Goal: Information Seeking & Learning: Learn about a topic

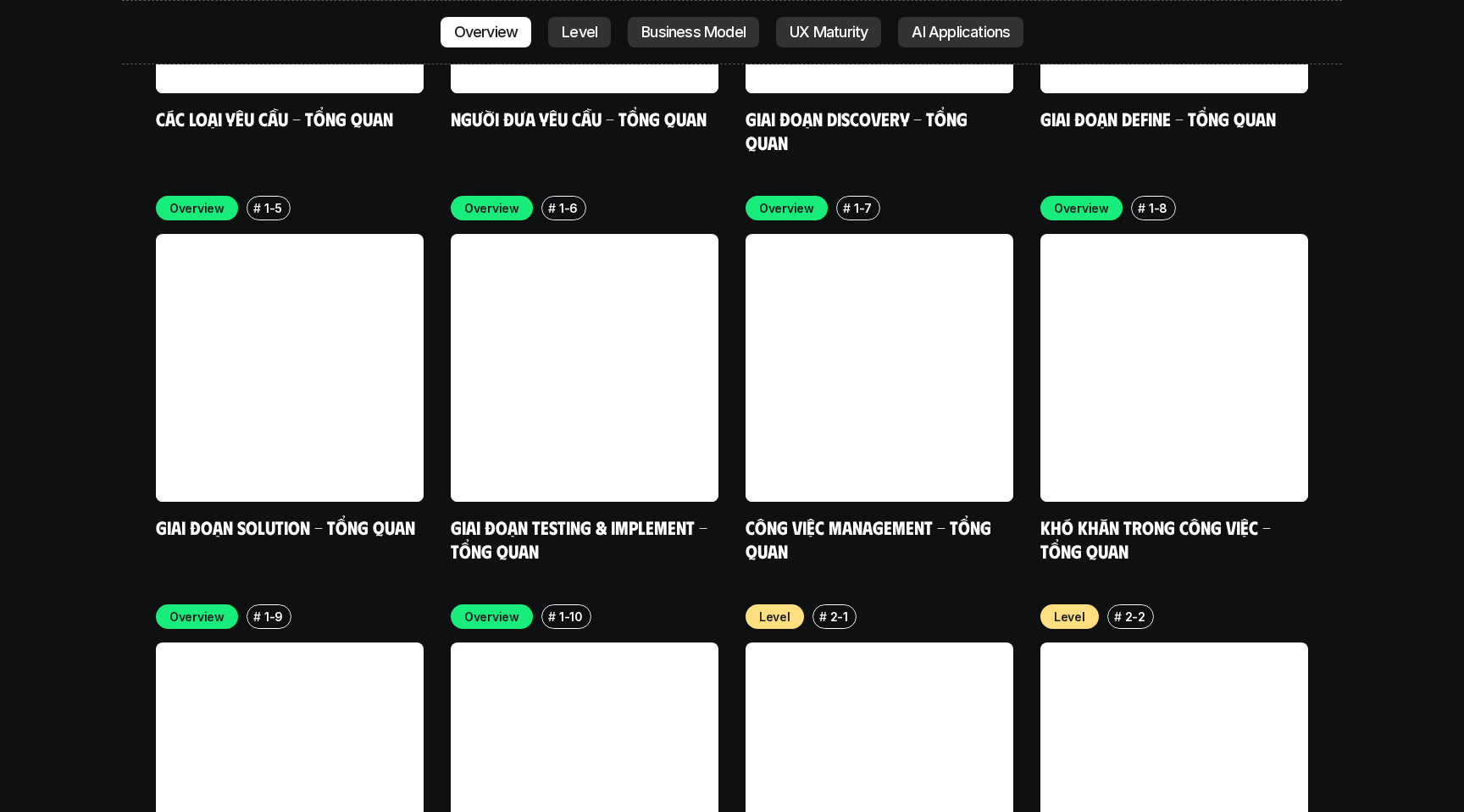
scroll to position [5385, 0]
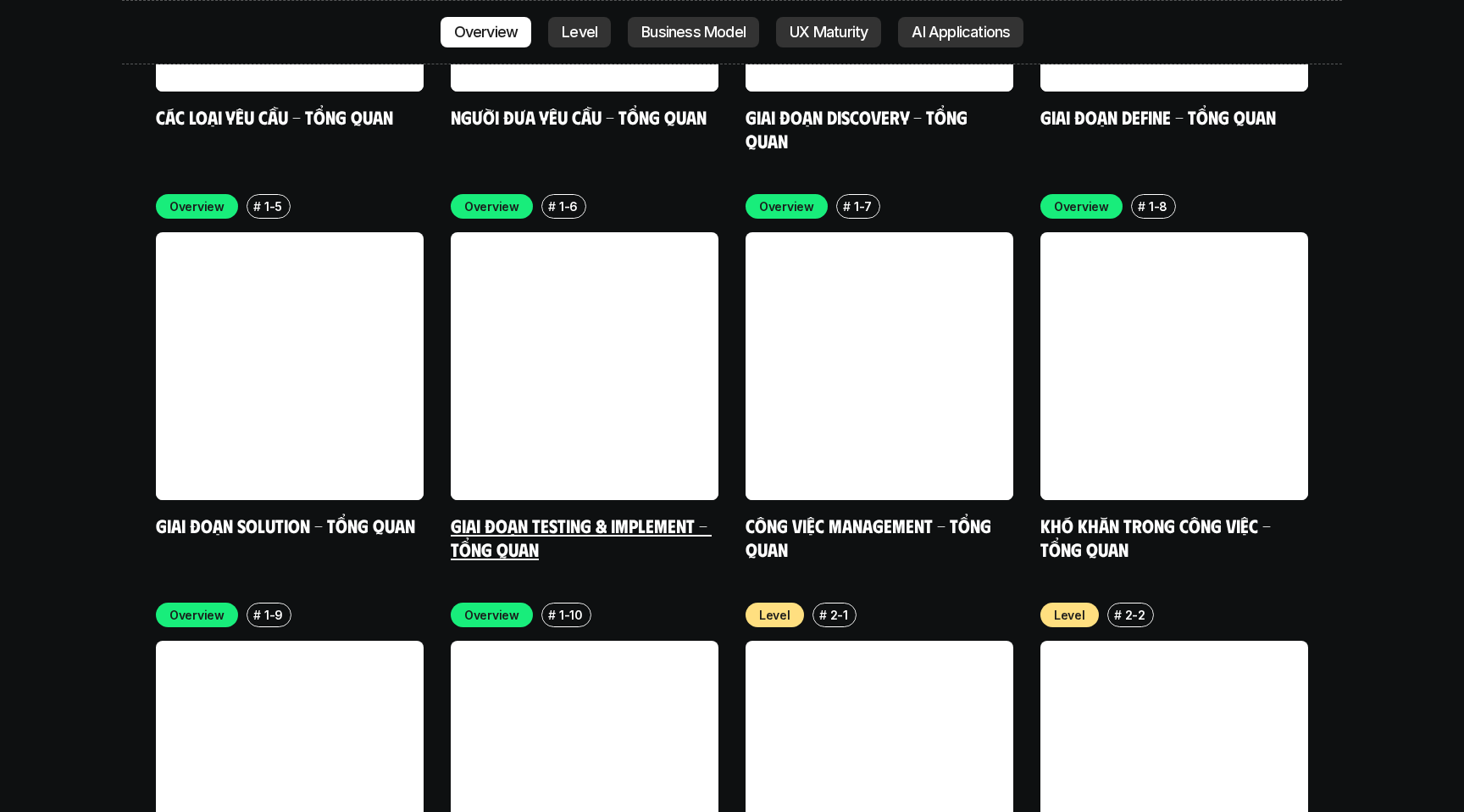
click at [575, 255] on link at bounding box center [585, 366] width 268 height 268
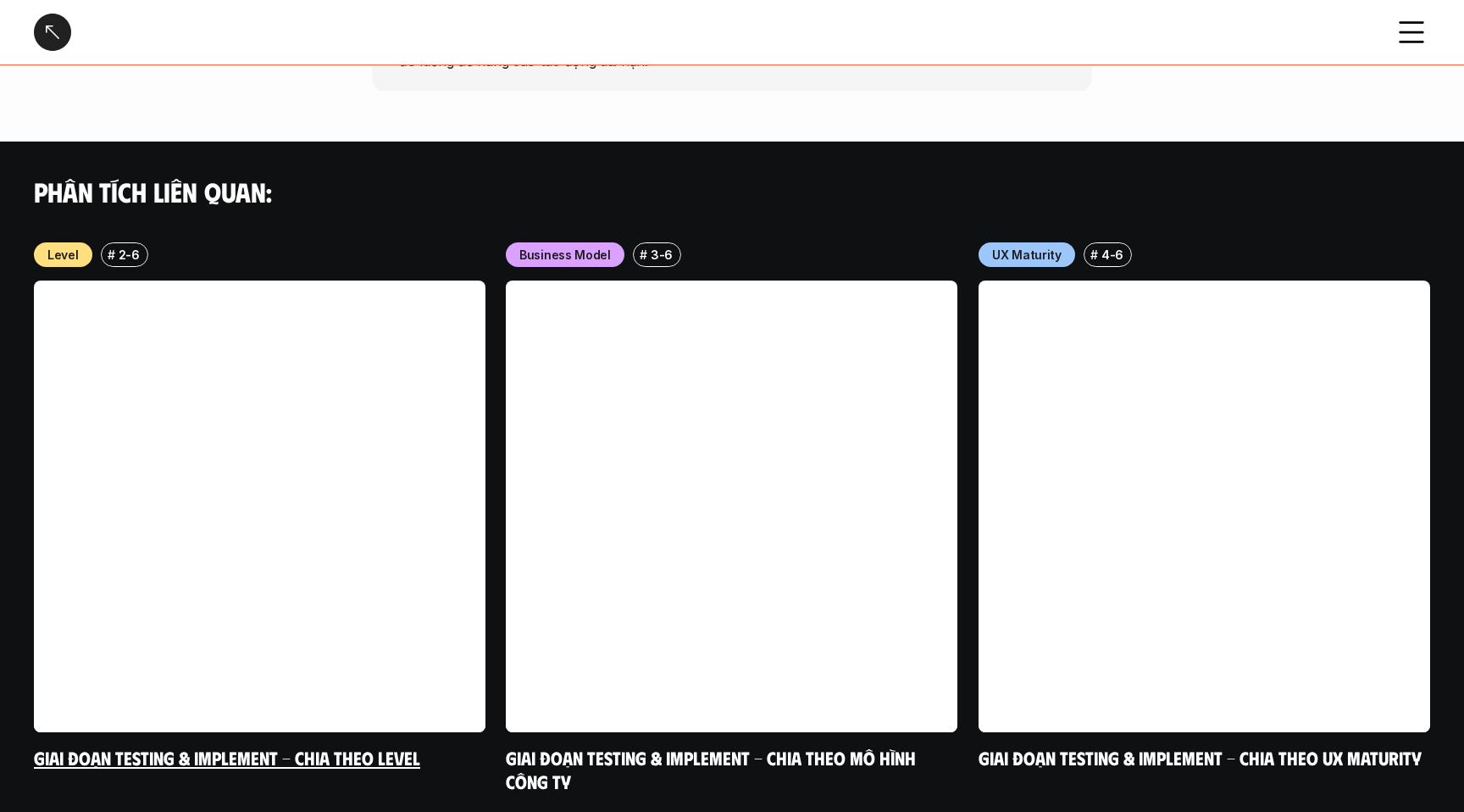
scroll to position [1350, 0]
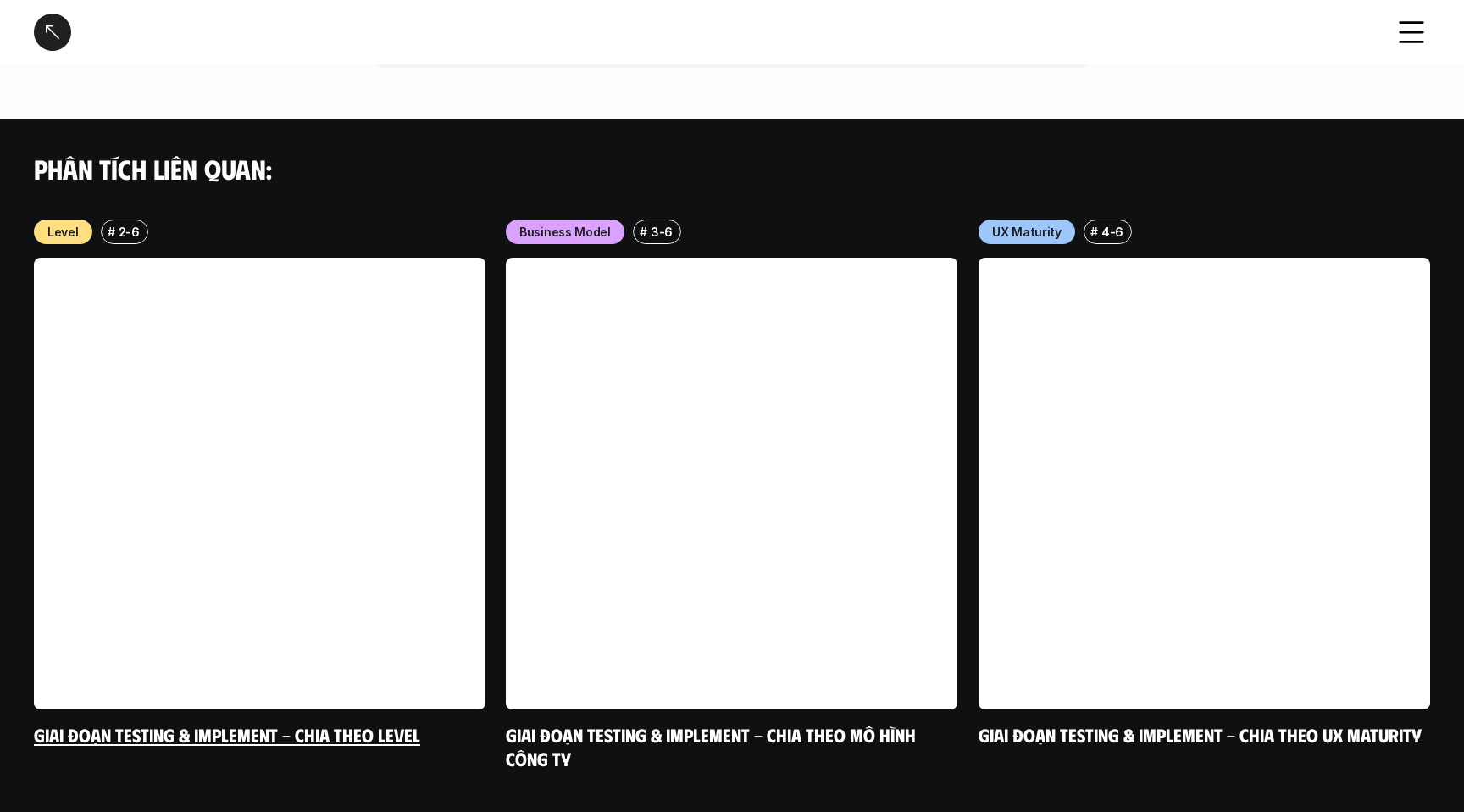
click at [341, 442] on link at bounding box center [259, 483] width 452 height 452
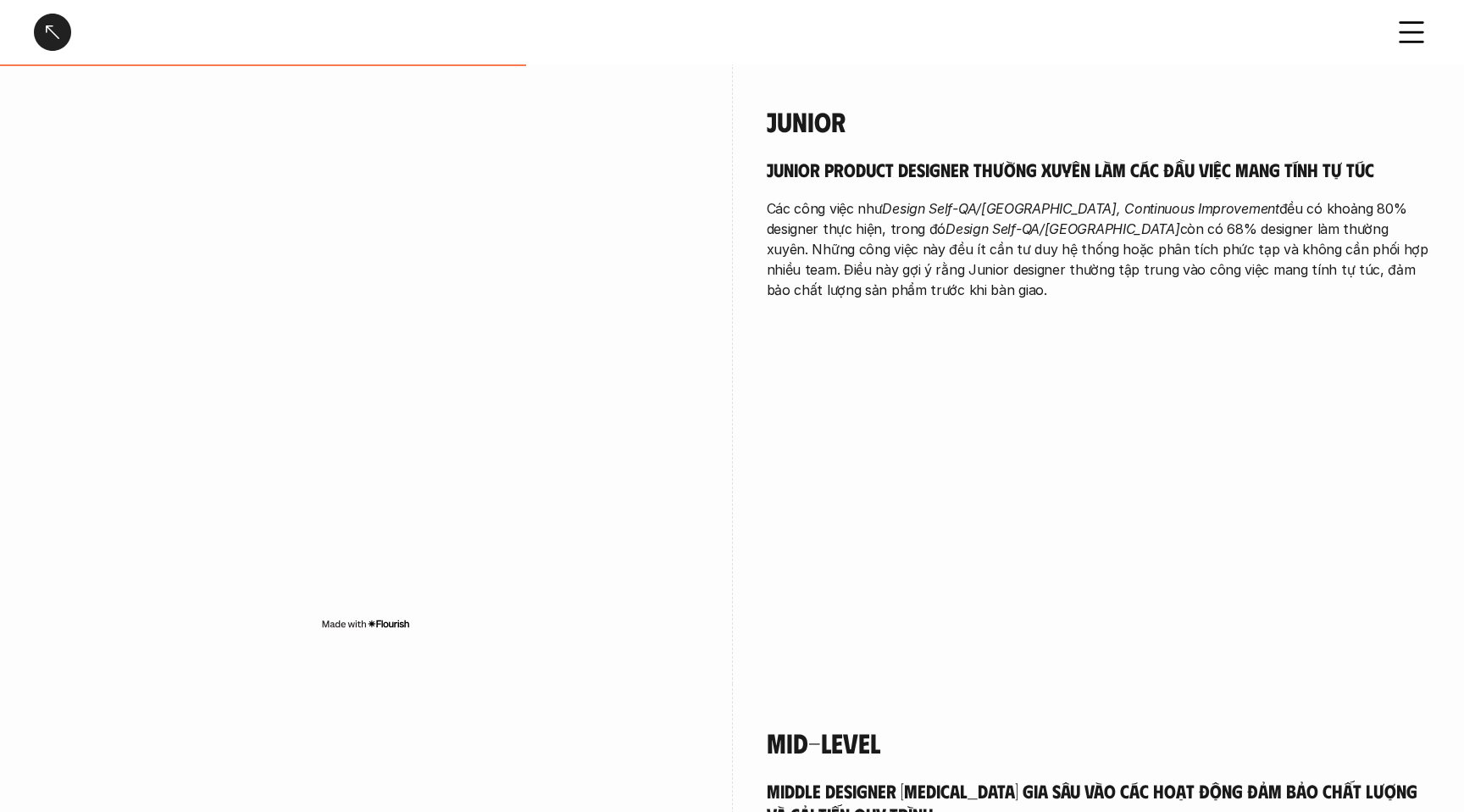
scroll to position [1640, 0]
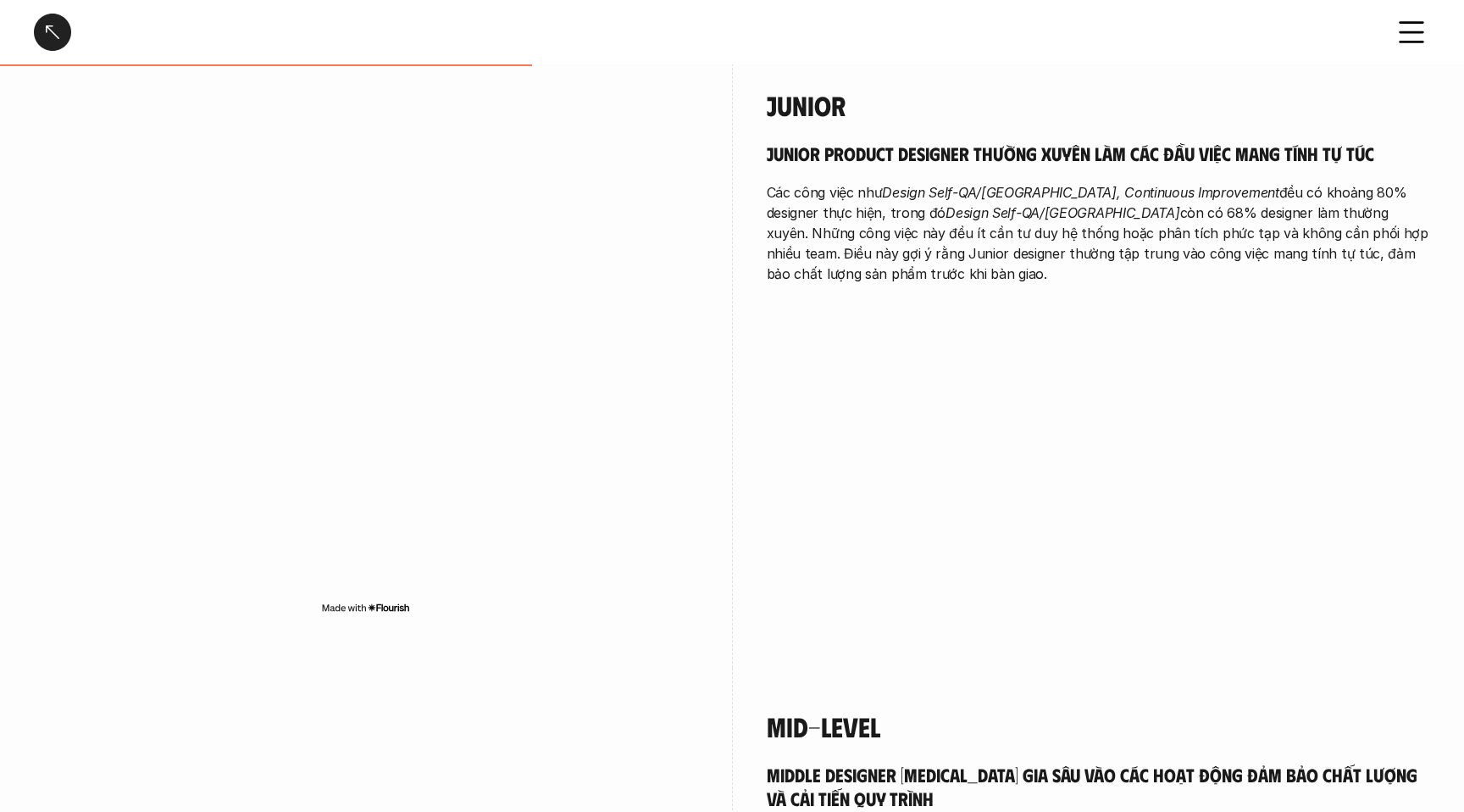
click at [49, 21] on div at bounding box center [52, 32] width 37 height 37
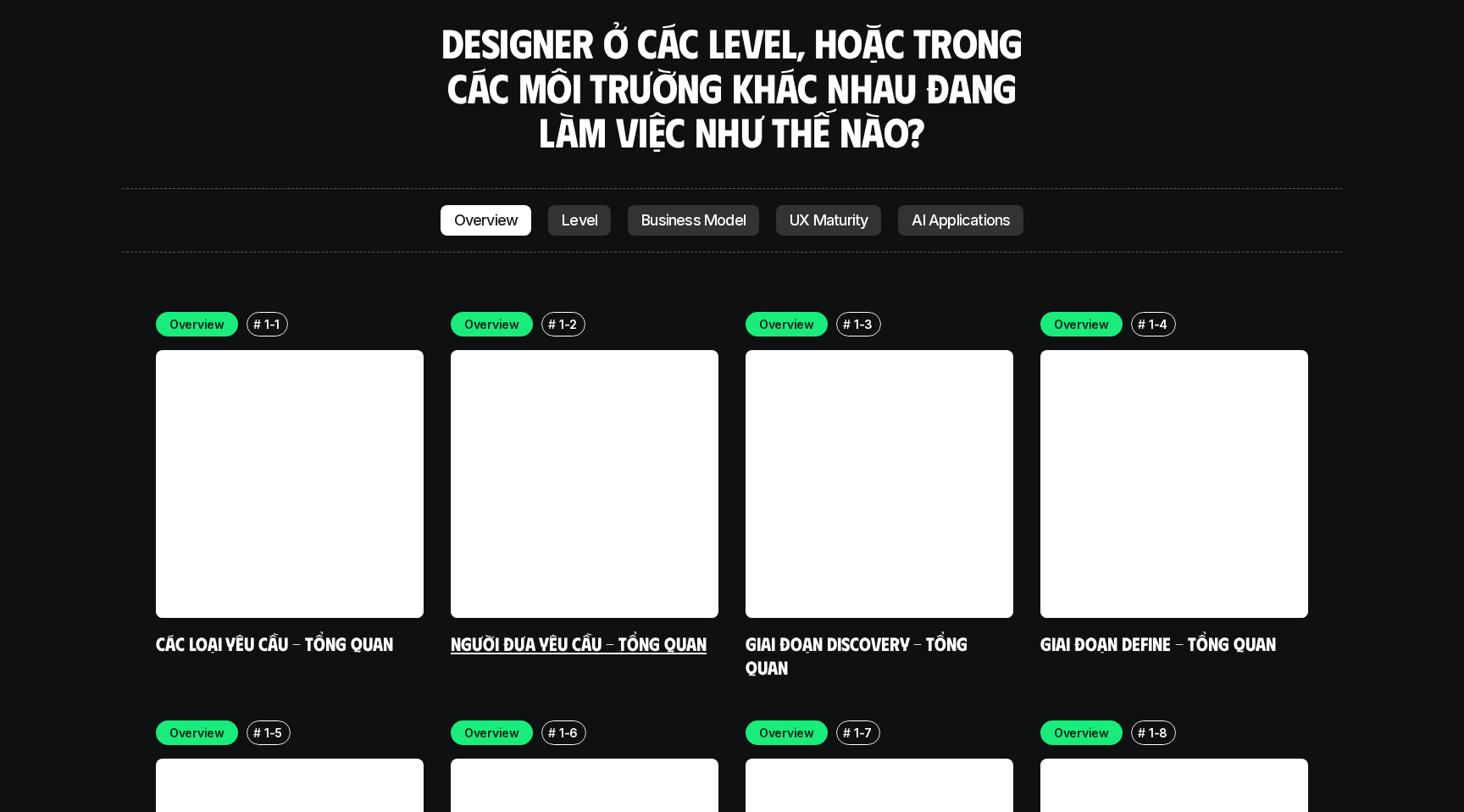
scroll to position [4871, 0]
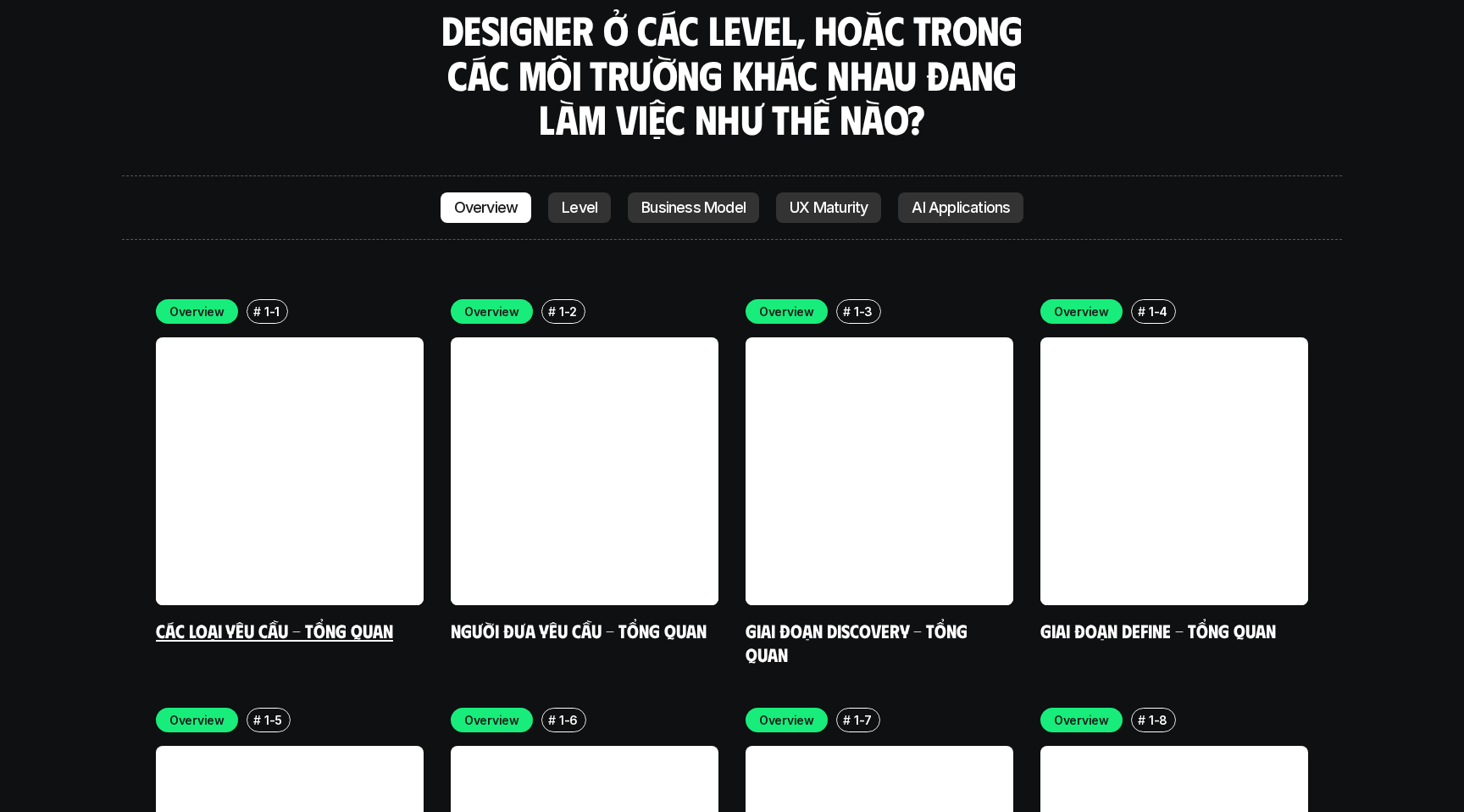
click at [347, 344] on link at bounding box center [289, 471] width 268 height 268
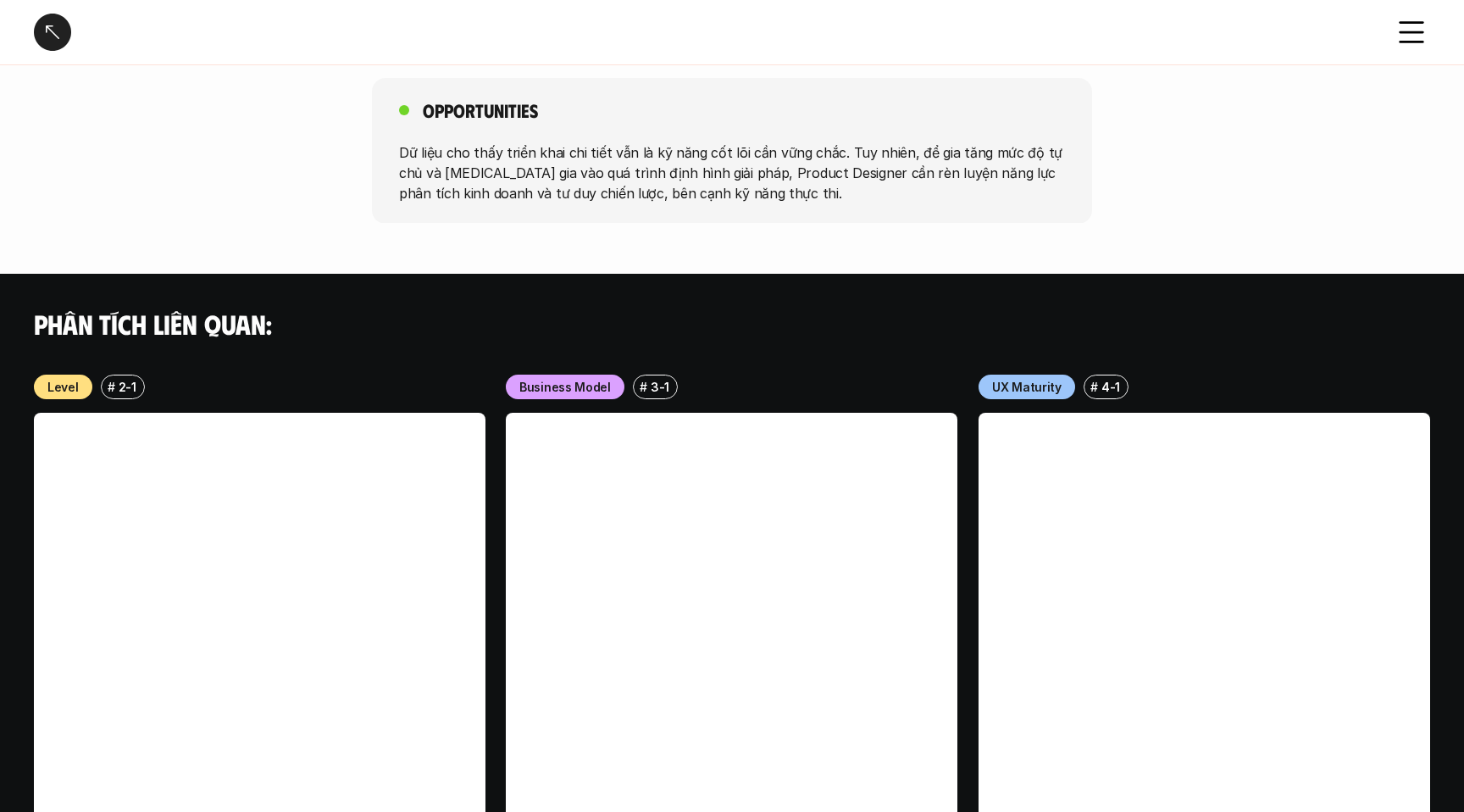
scroll to position [1621, 0]
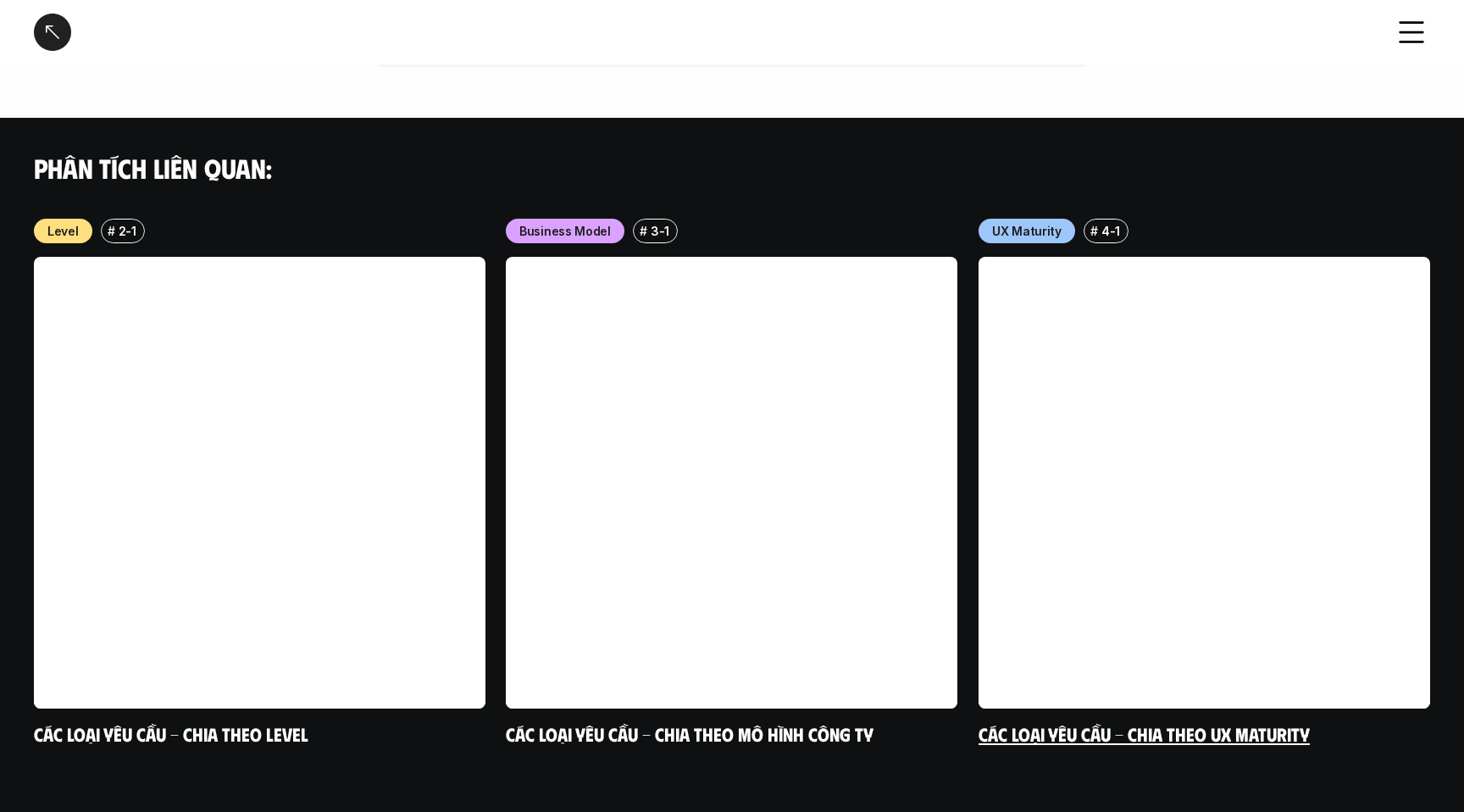
click at [1119, 455] on link at bounding box center [1204, 482] width 452 height 452
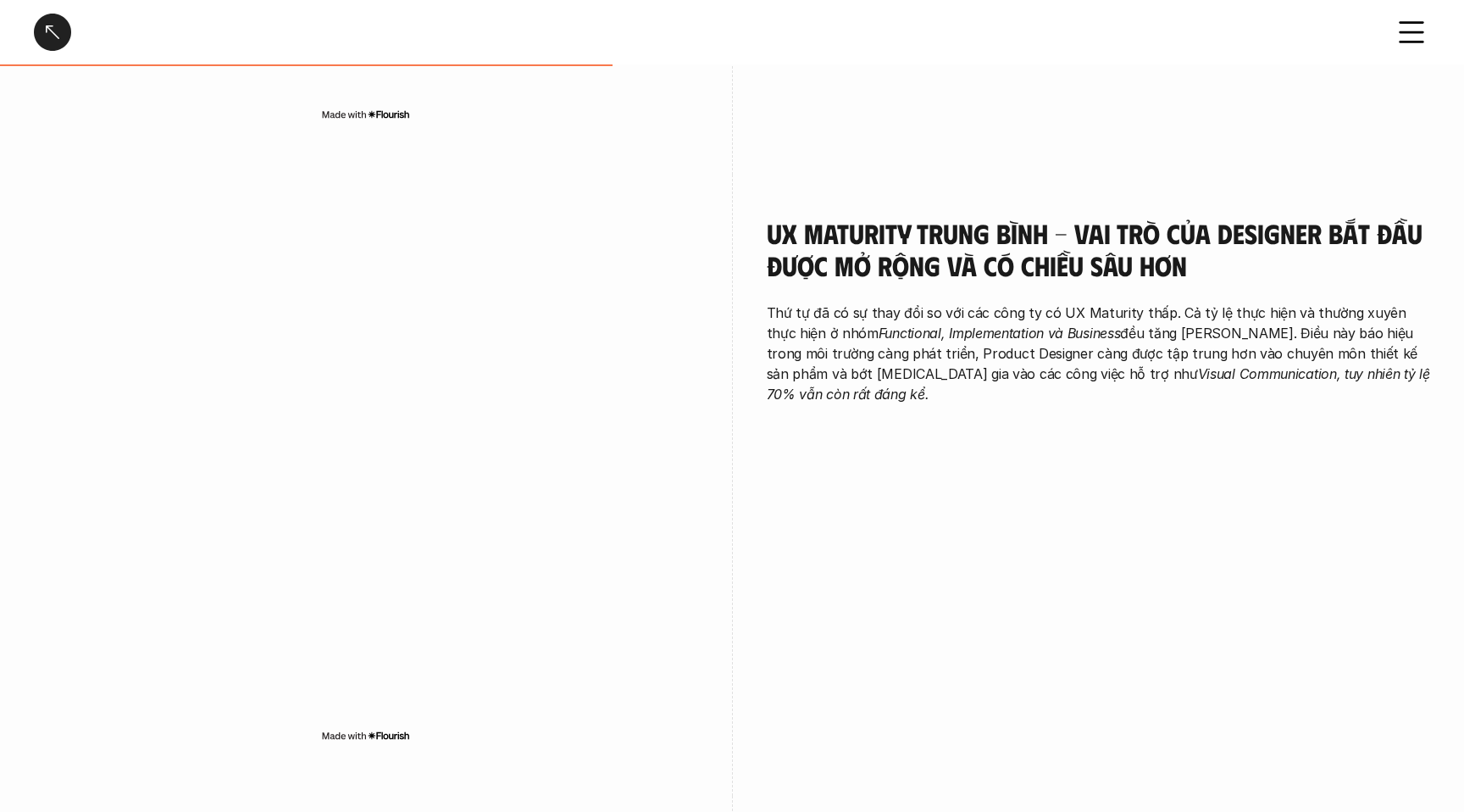
scroll to position [1269, 0]
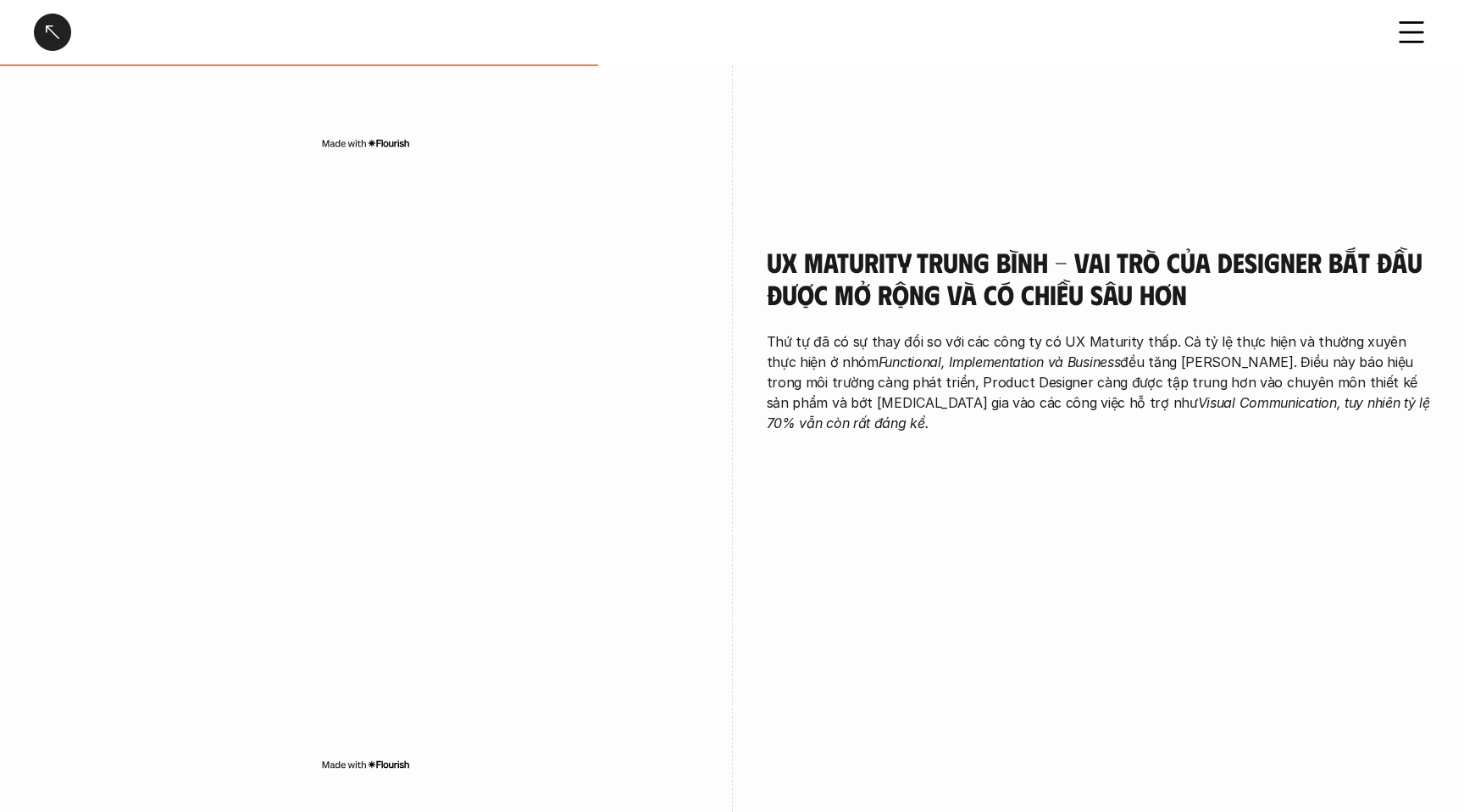
click at [34, 29] on div at bounding box center [52, 32] width 37 height 37
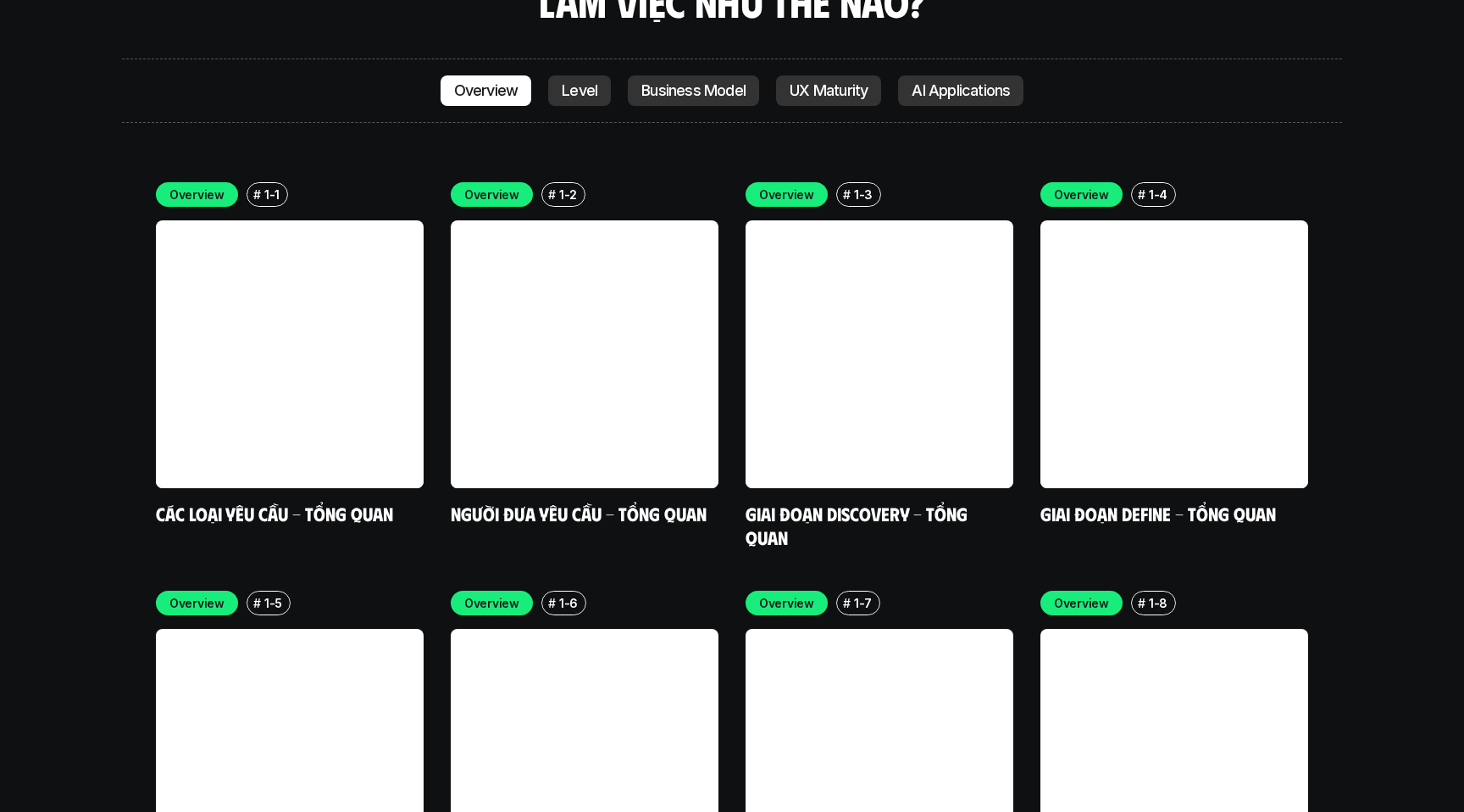
scroll to position [4959, 0]
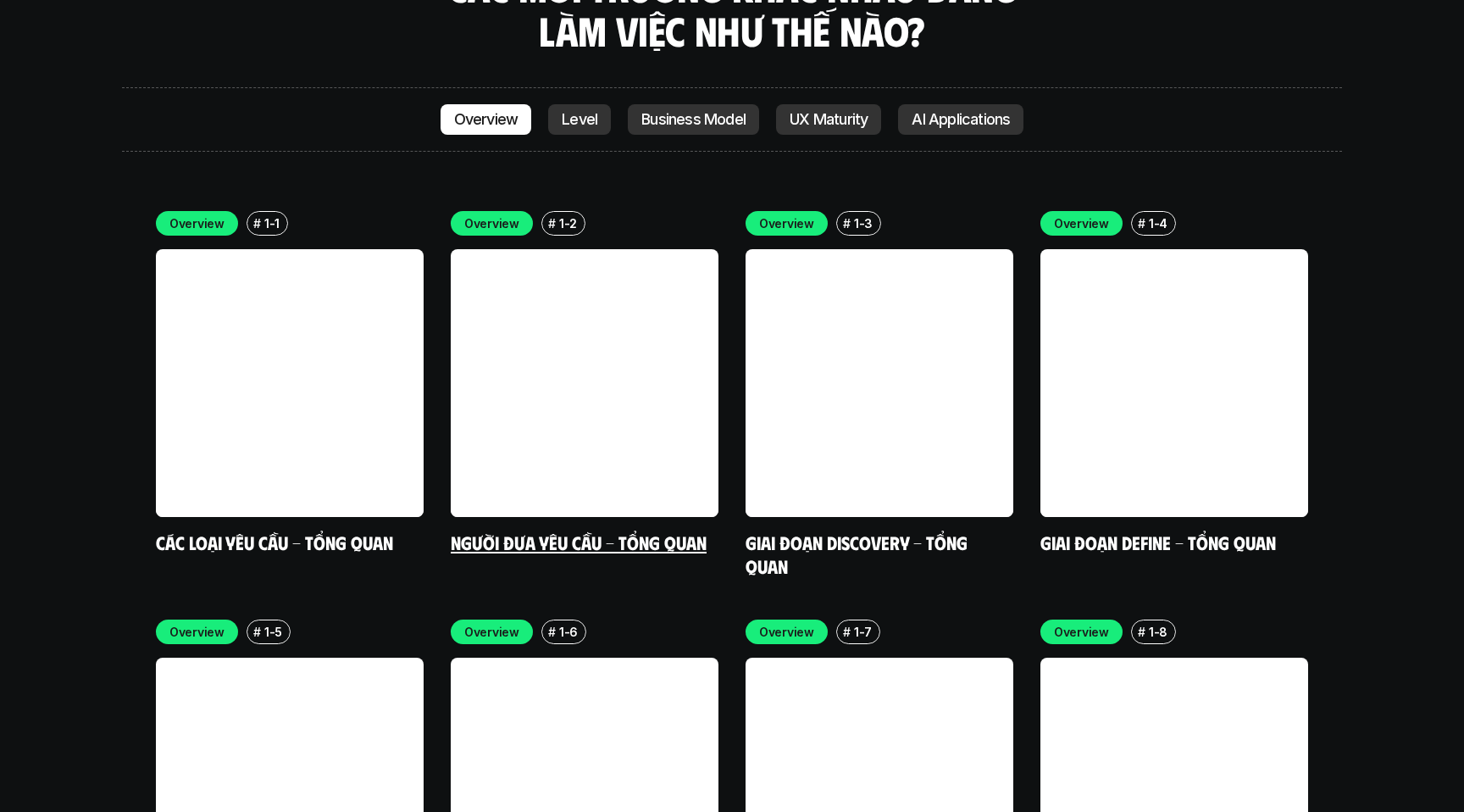
click at [530, 283] on link at bounding box center [585, 383] width 268 height 268
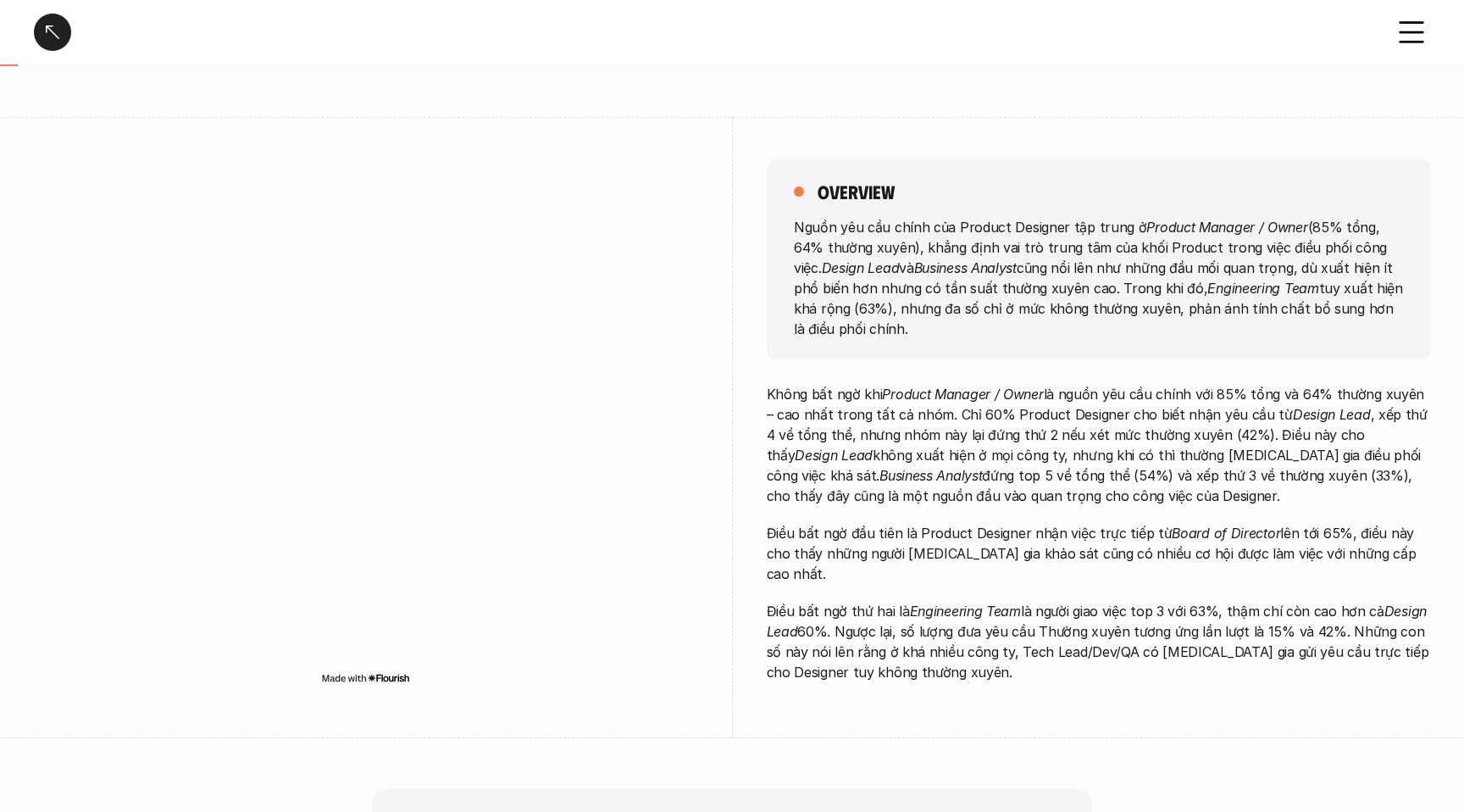
scroll to position [110, 0]
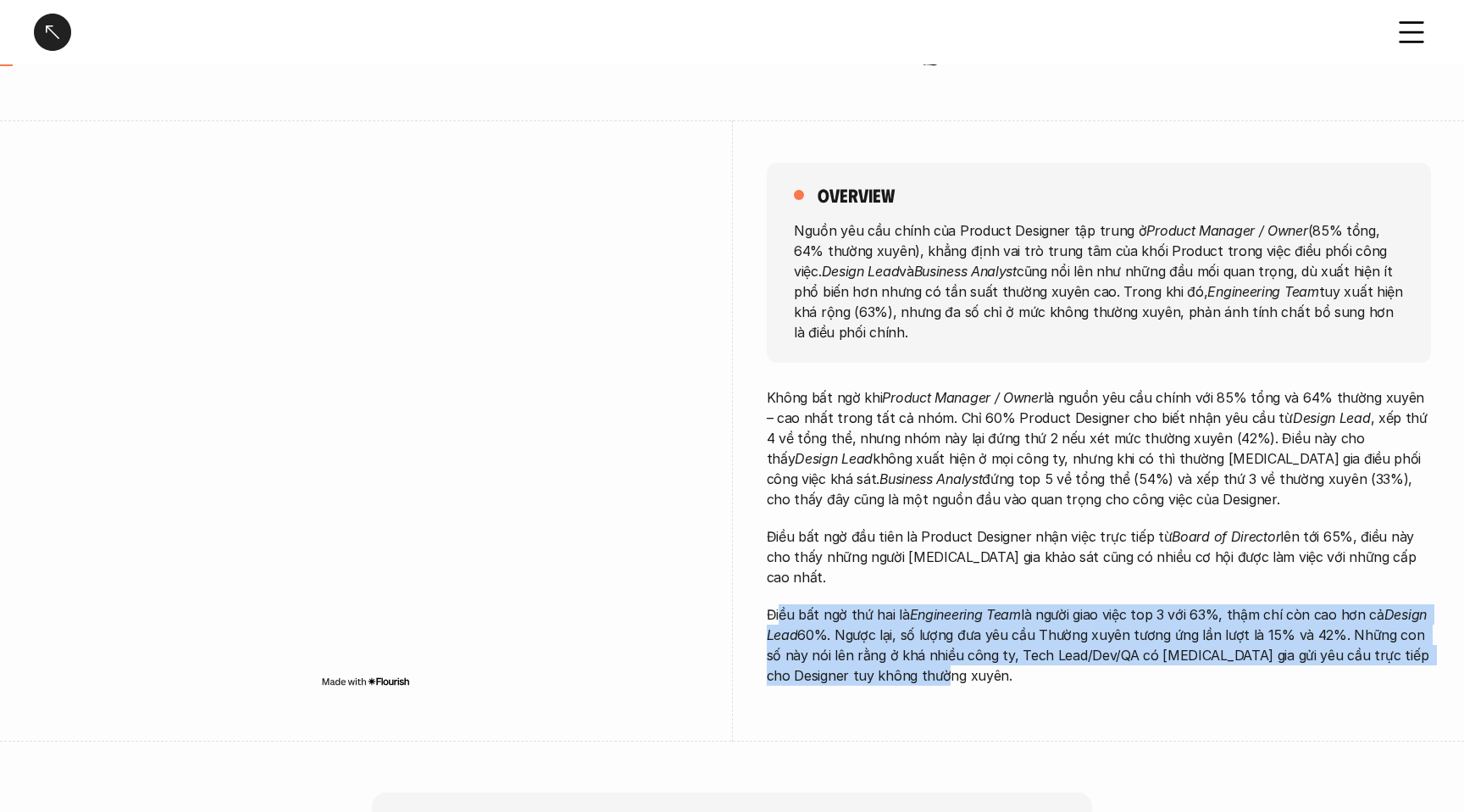
drag, startPoint x: 779, startPoint y: 594, endPoint x: 1055, endPoint y: 666, distance: 285.2
click at [1055, 666] on div "overview Nguồn yêu cầu chính của Product Designer tập trung ở Product Manager /…" at bounding box center [1099, 428] width 664 height 617
click at [948, 652] on p "Điều bất ngờ thứ hai là Engineering Team là người giao việc top 3 với 63%, thậm…" at bounding box center [1099, 645] width 664 height 82
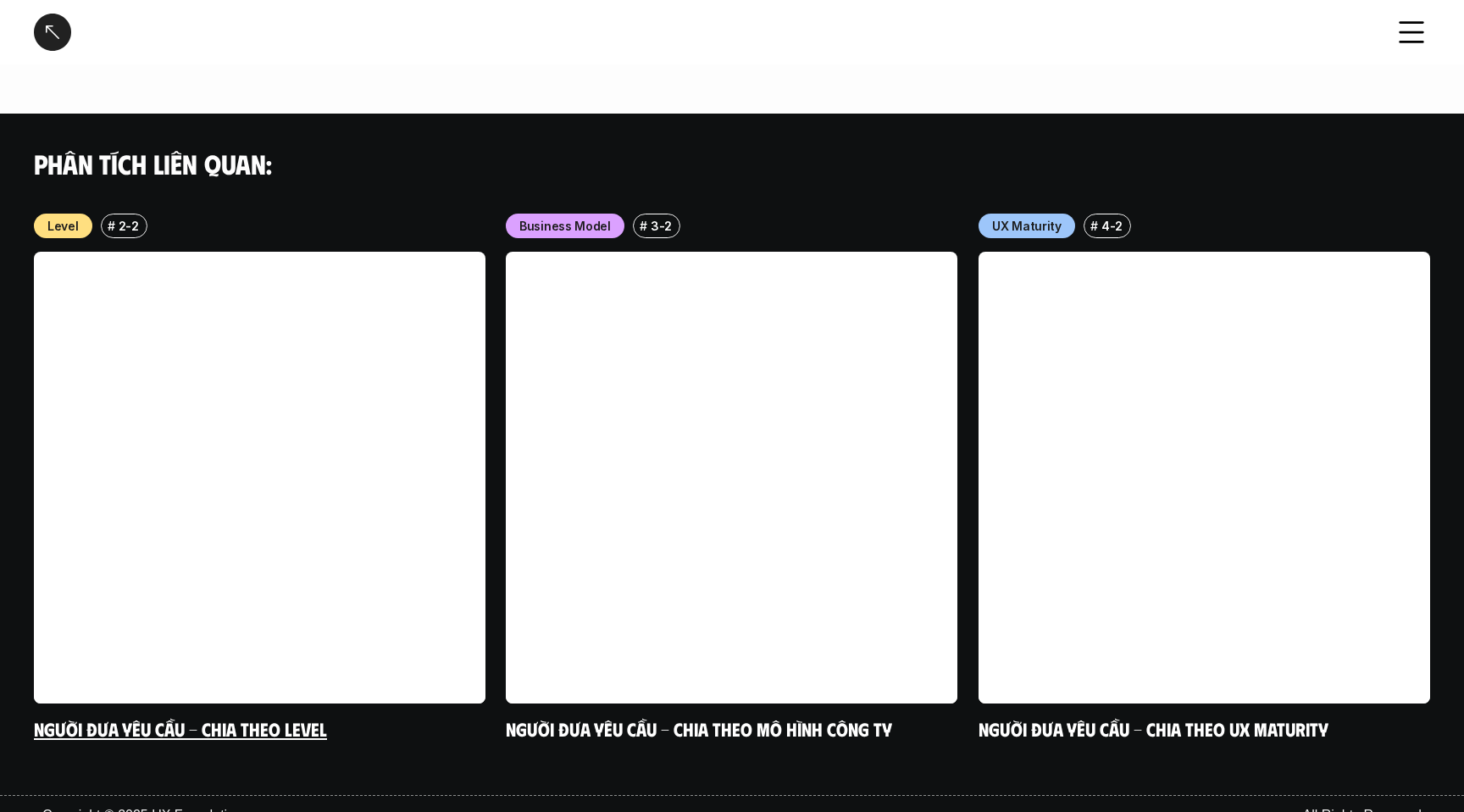
scroll to position [1245, 0]
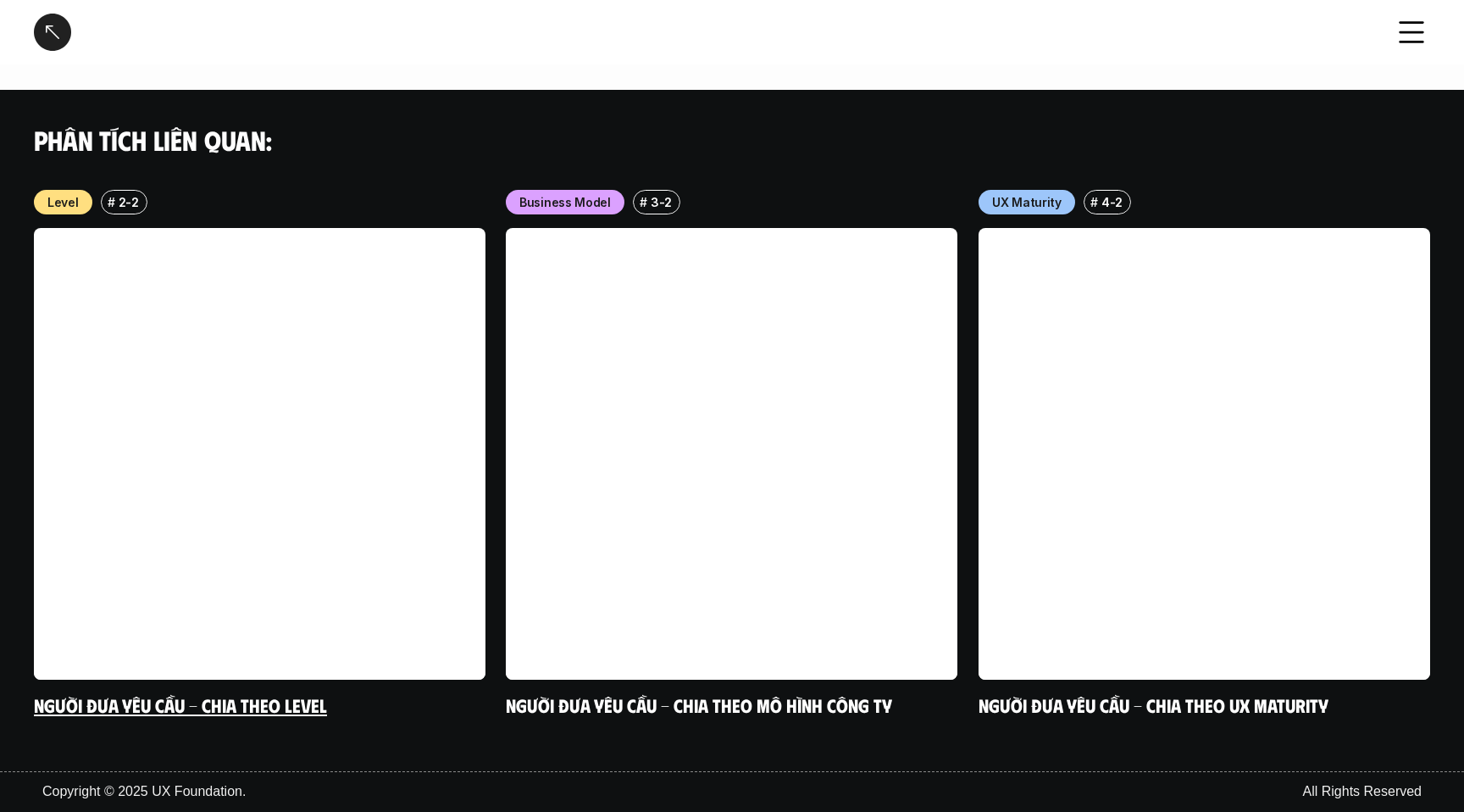
click at [345, 436] on link at bounding box center [259, 454] width 452 height 452
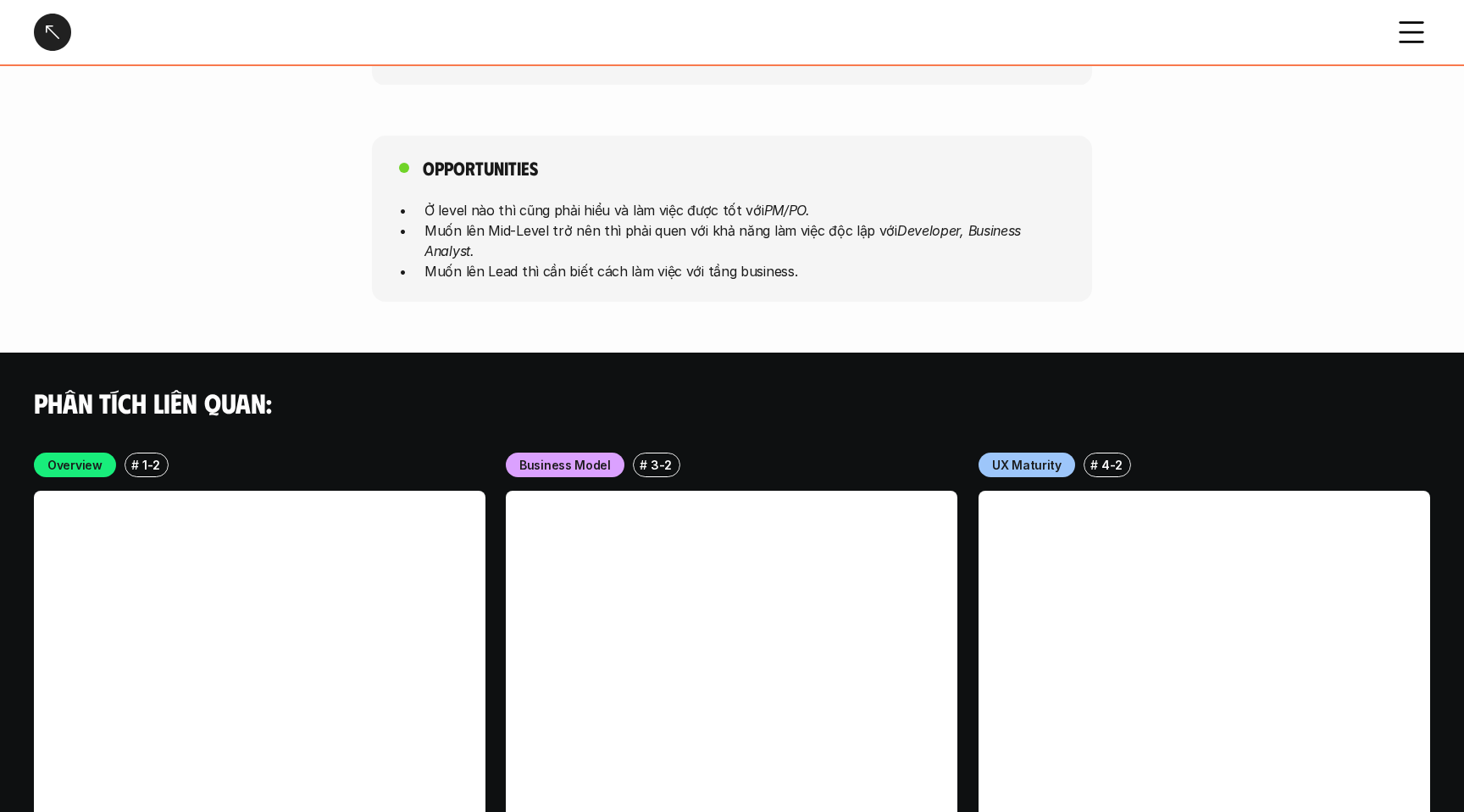
scroll to position [4289, 0]
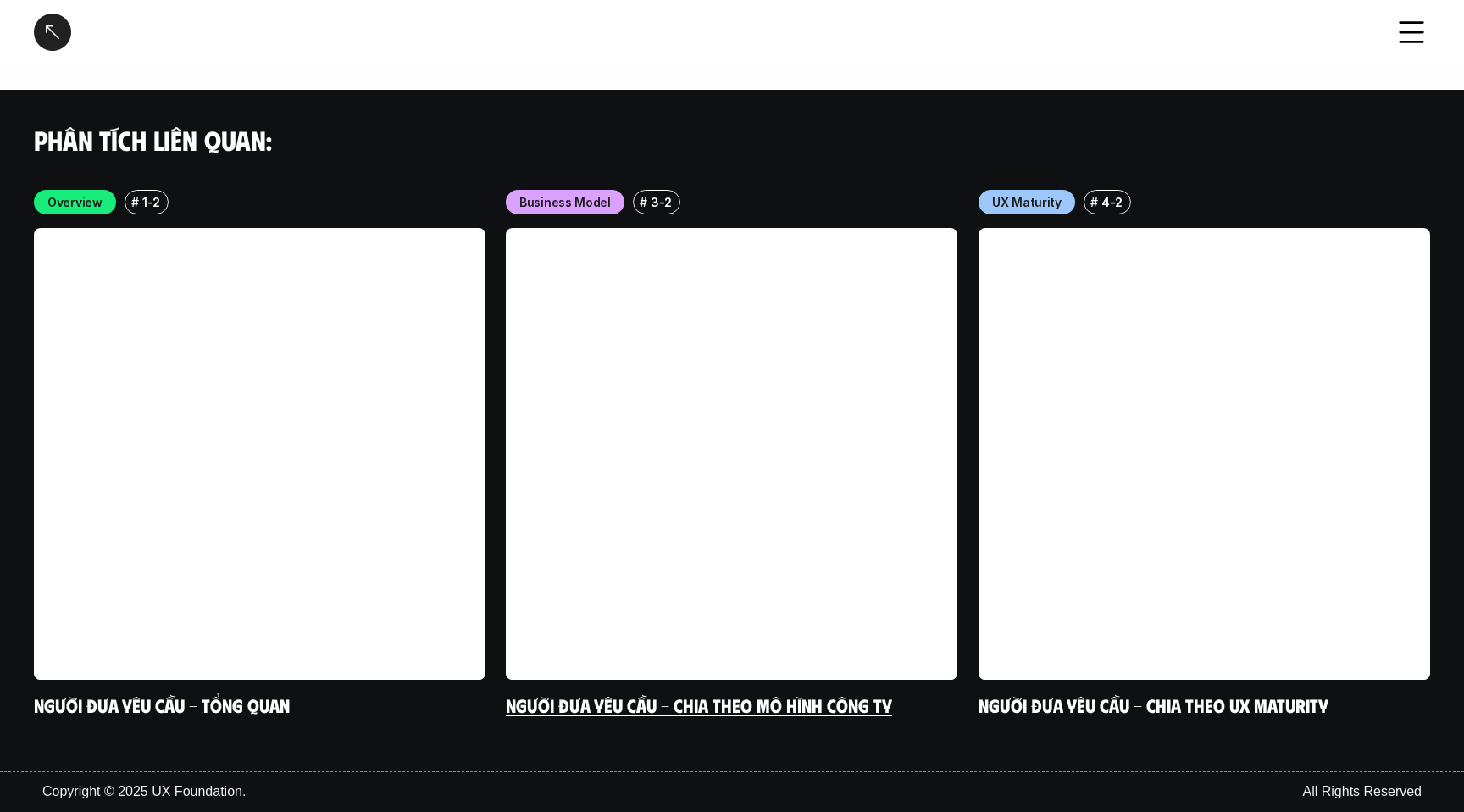
click at [725, 461] on link at bounding box center [732, 454] width 452 height 452
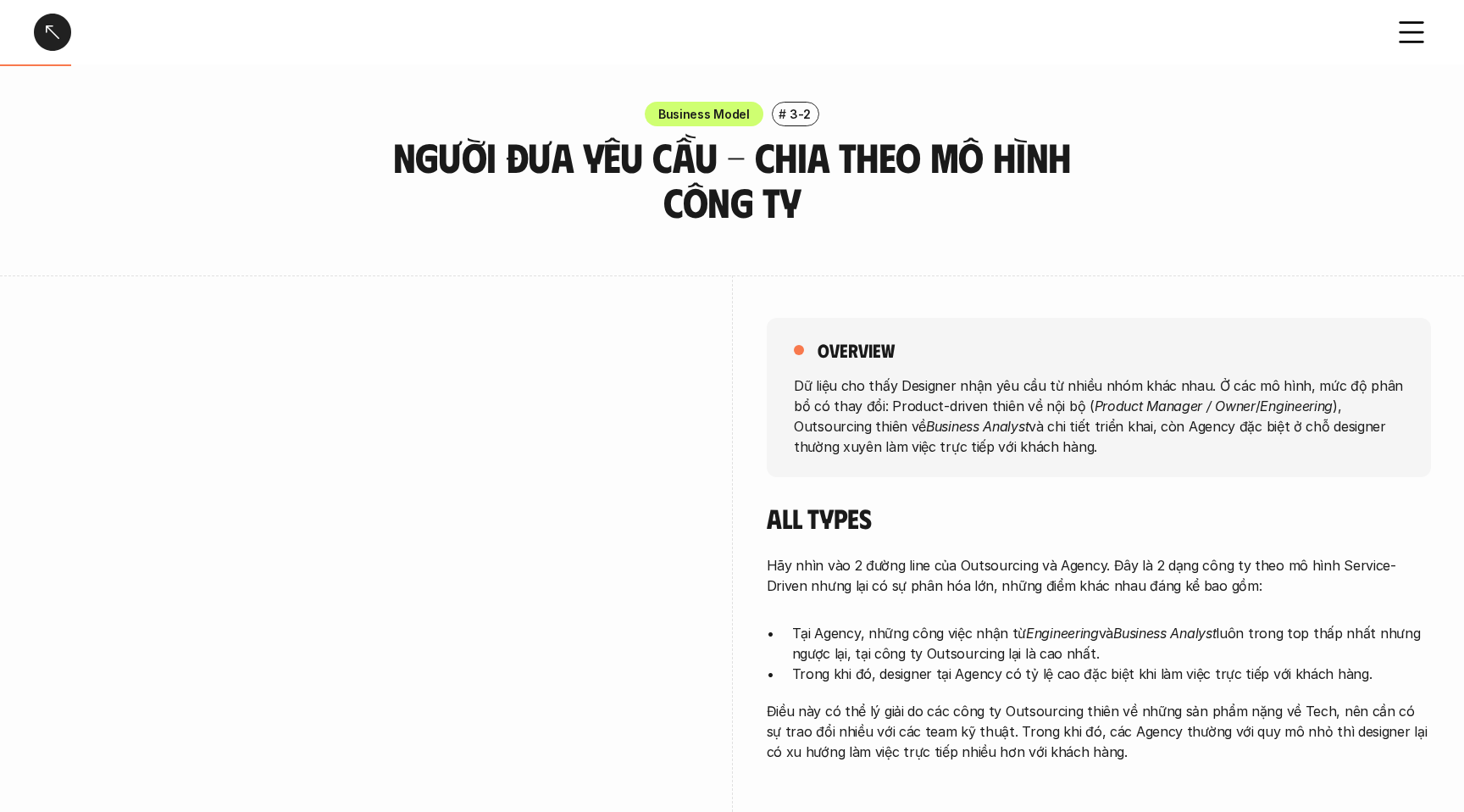
click at [37, 17] on div at bounding box center [52, 32] width 37 height 37
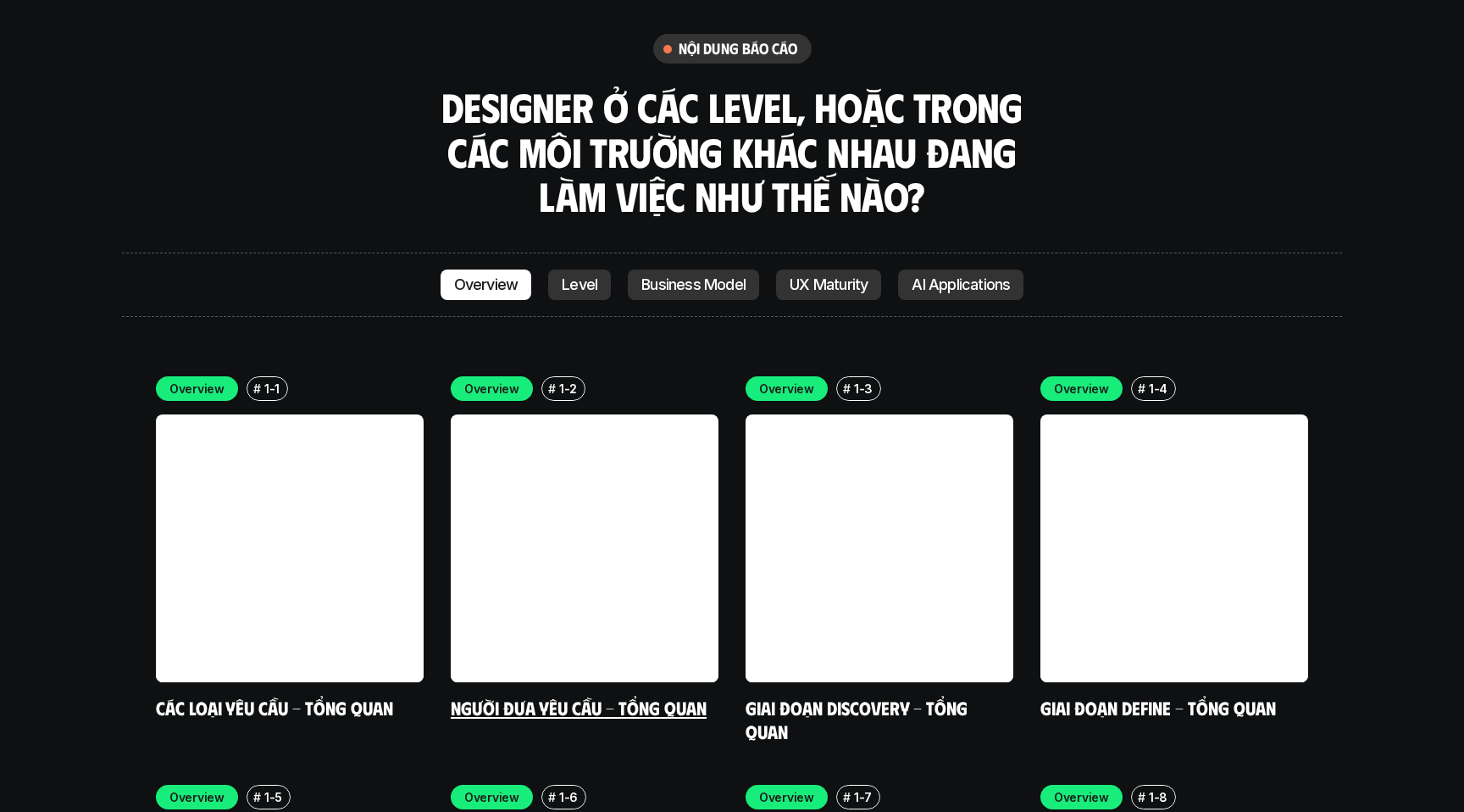
scroll to position [4788, 0]
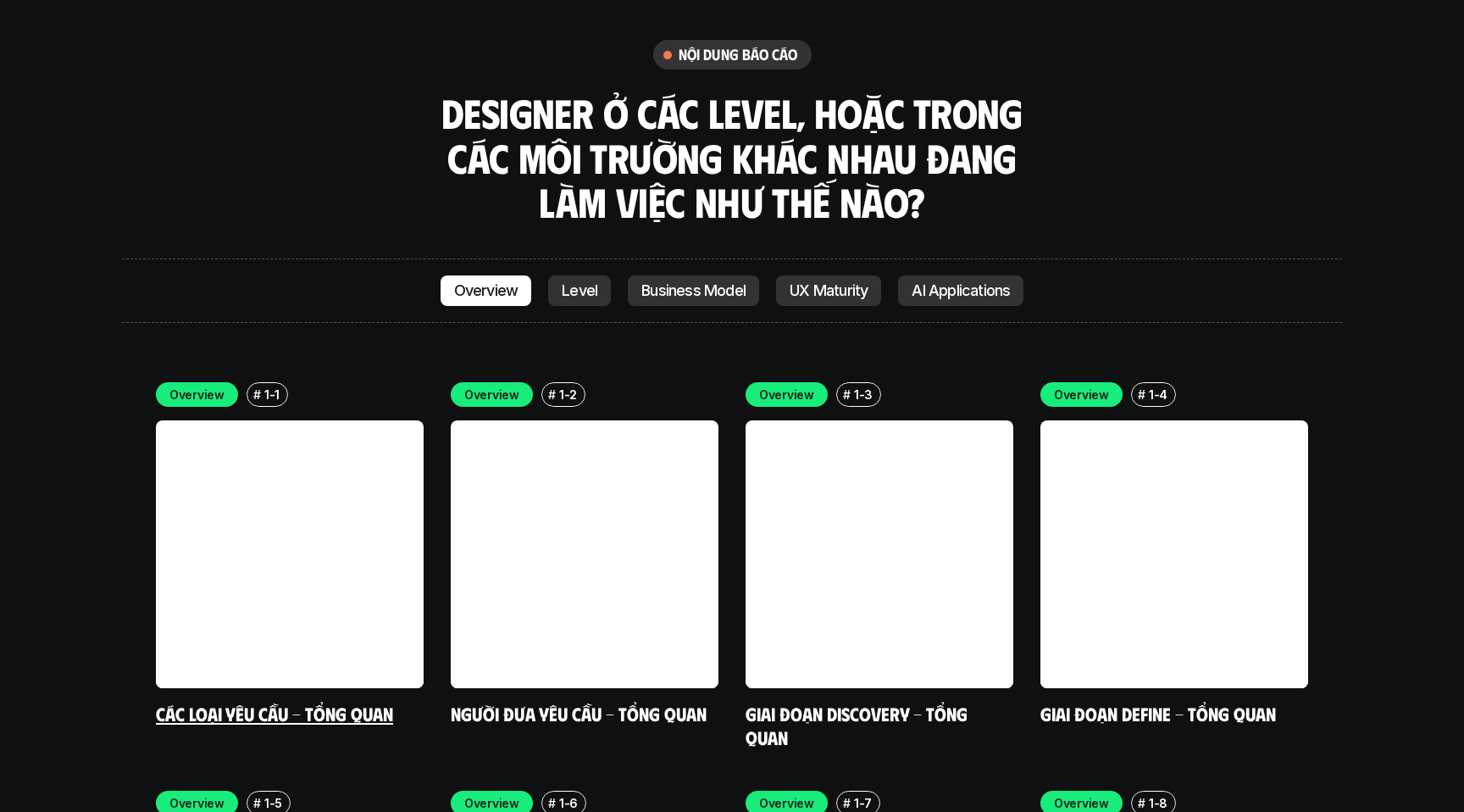
click at [308, 436] on link at bounding box center [289, 555] width 268 height 268
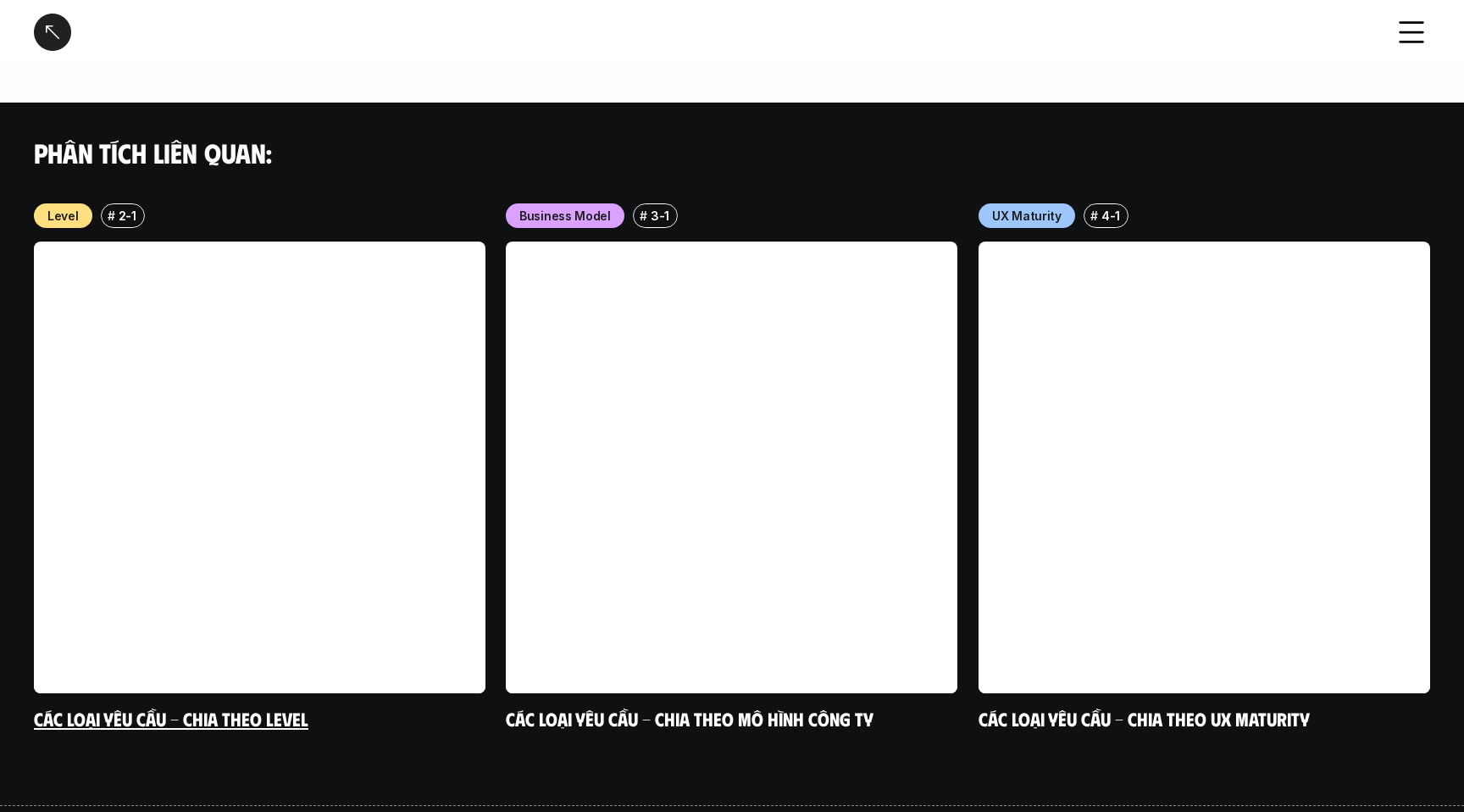
scroll to position [1649, 0]
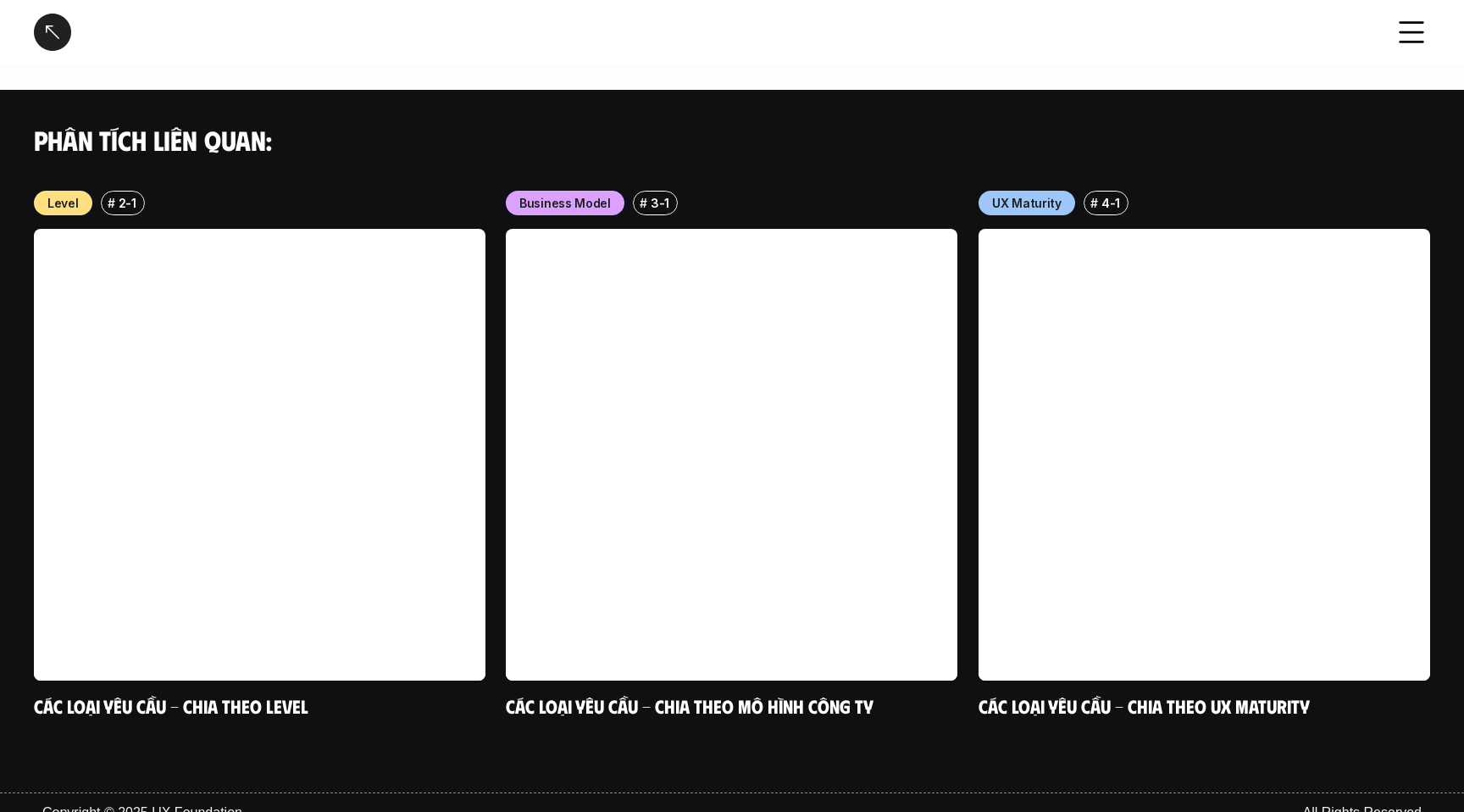
click at [45, 26] on div at bounding box center [52, 32] width 37 height 37
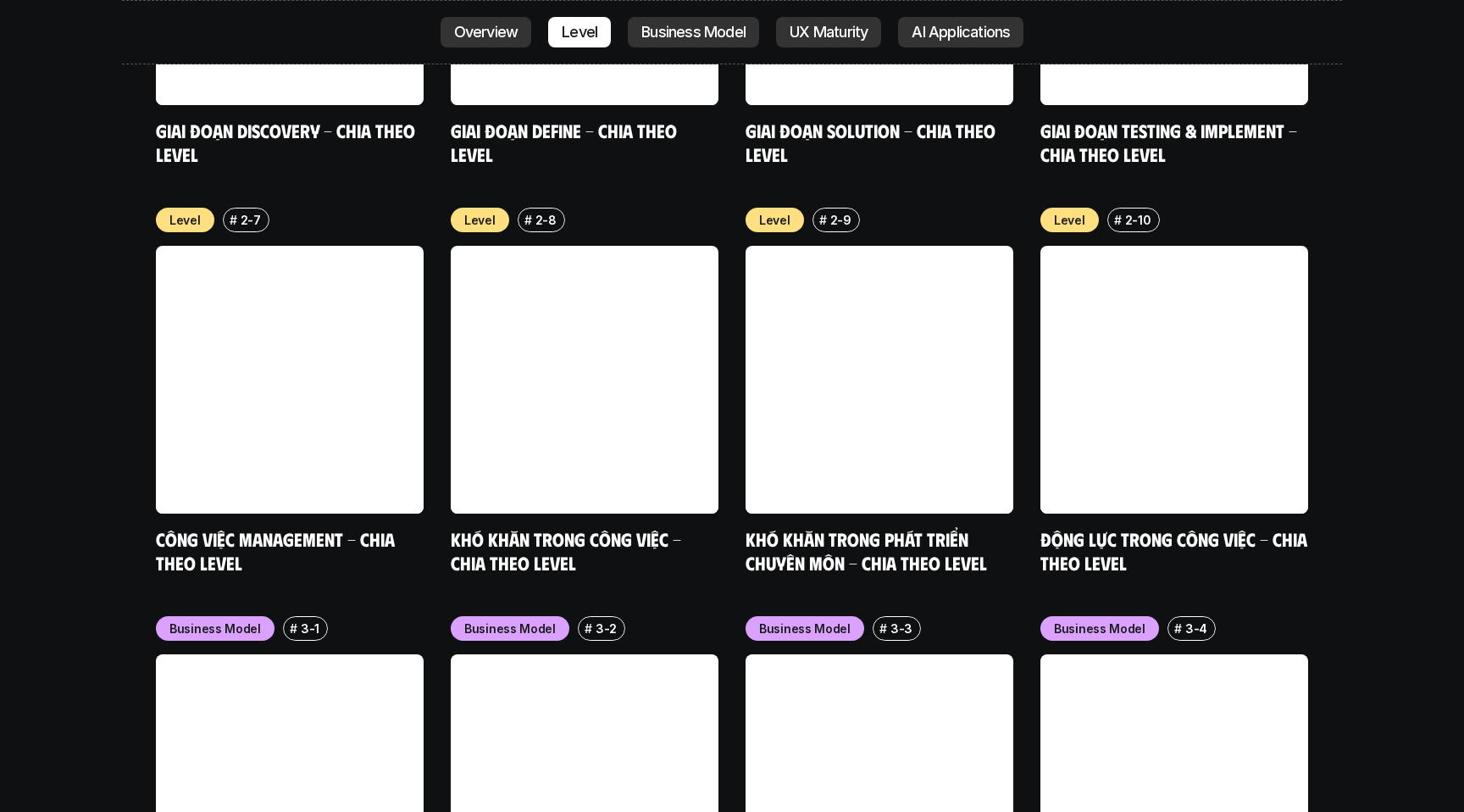
scroll to position [6595, 0]
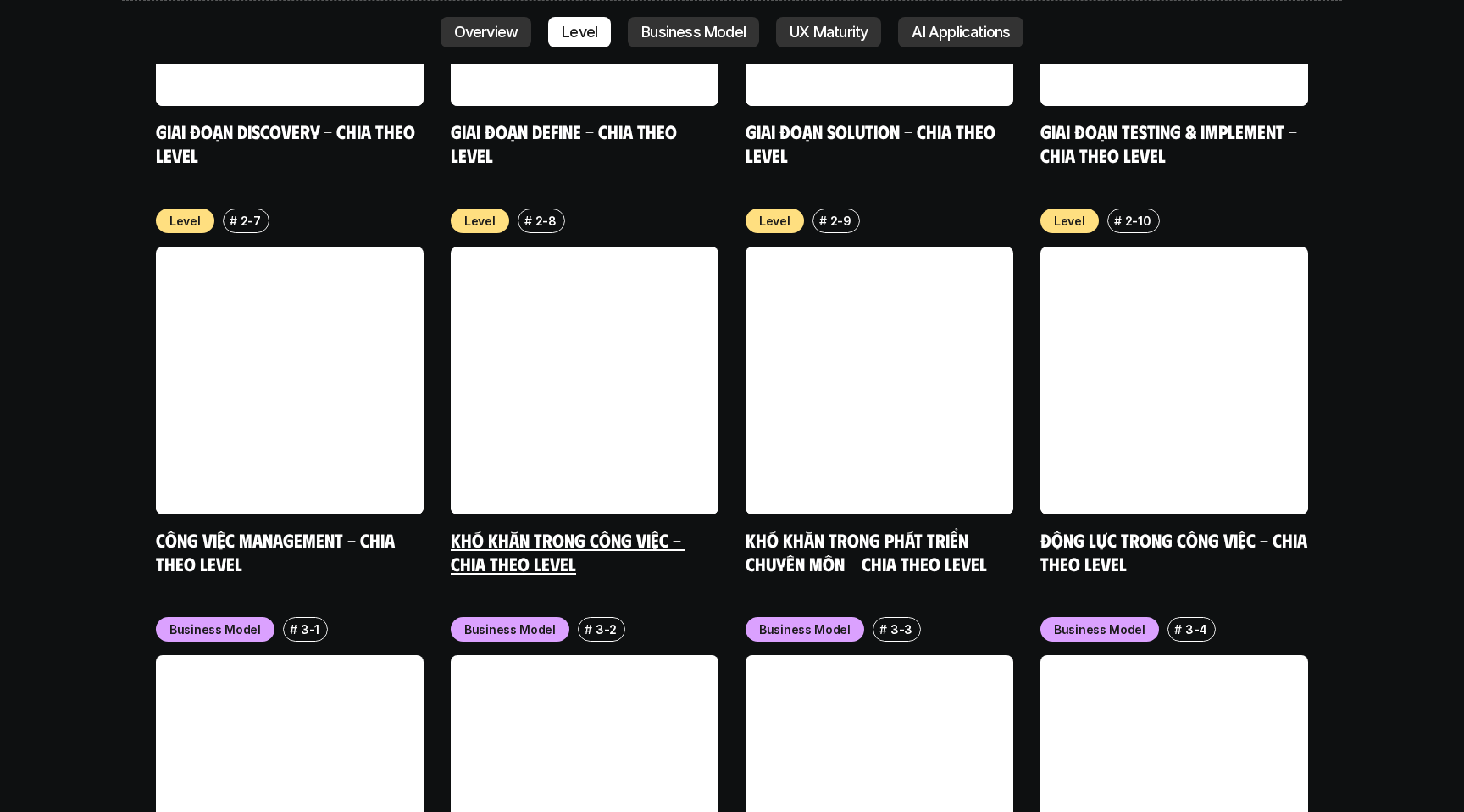
click at [647, 311] on link at bounding box center [585, 381] width 268 height 268
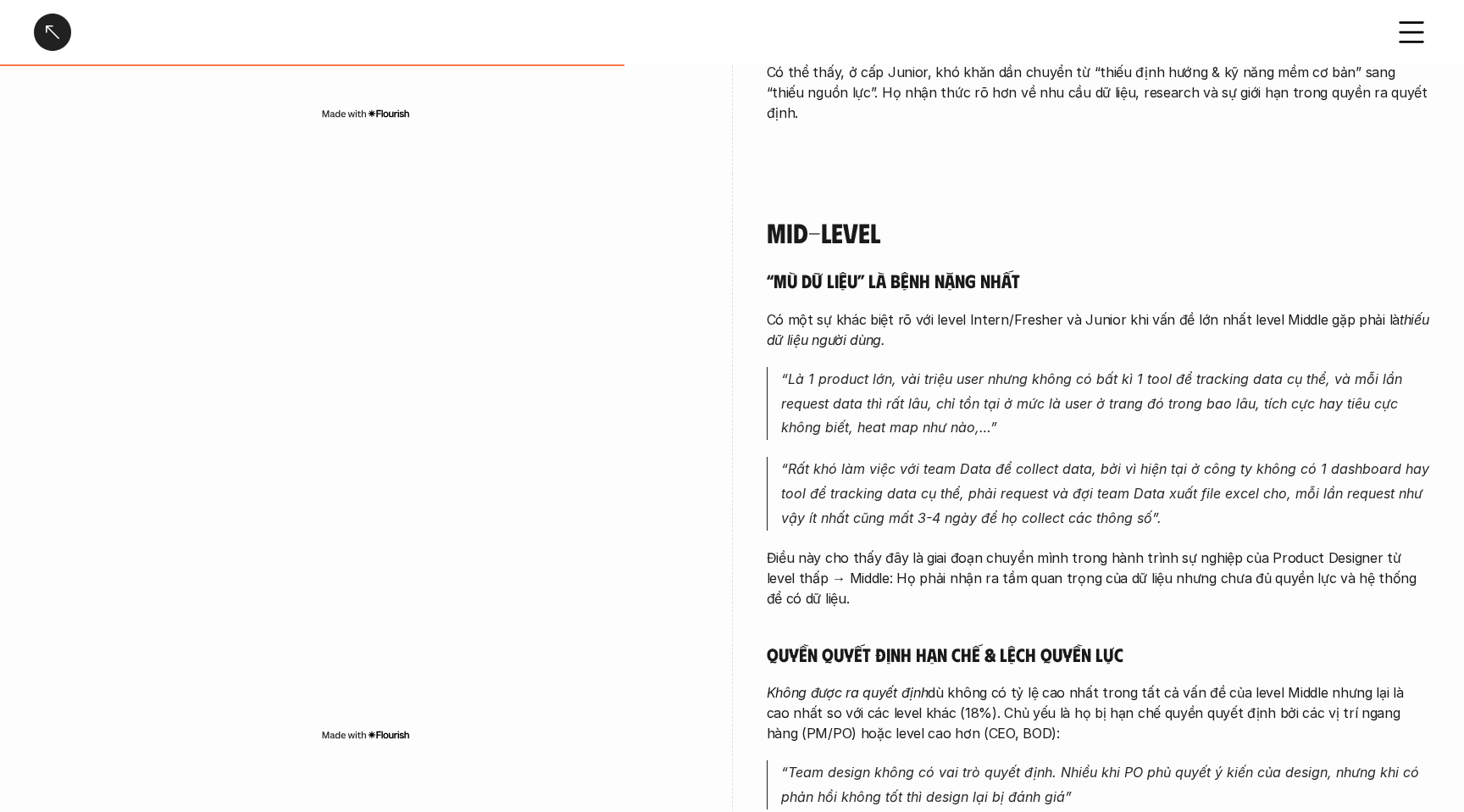
scroll to position [2826, 0]
